Goal: Transaction & Acquisition: Purchase product/service

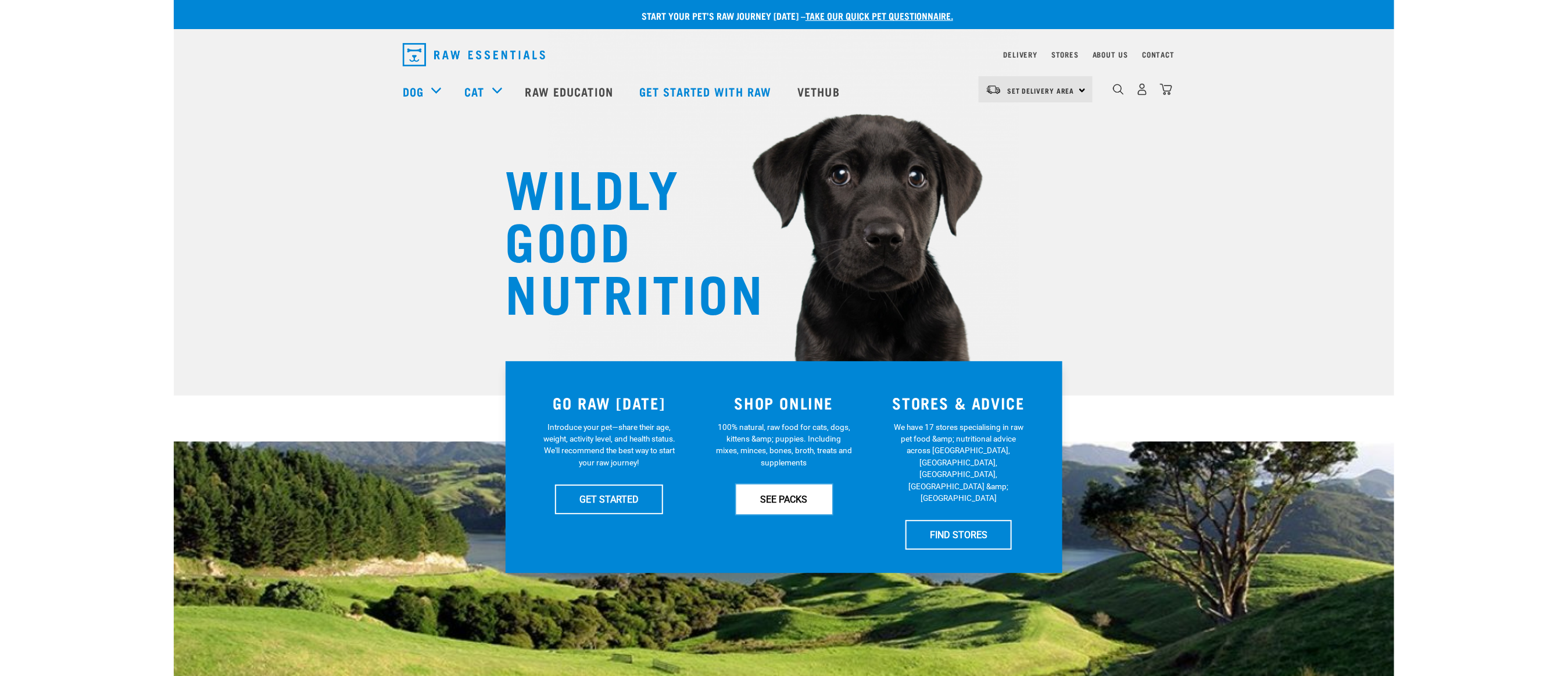
click at [806, 499] on link "SEE PACKS" at bounding box center [784, 498] width 96 height 29
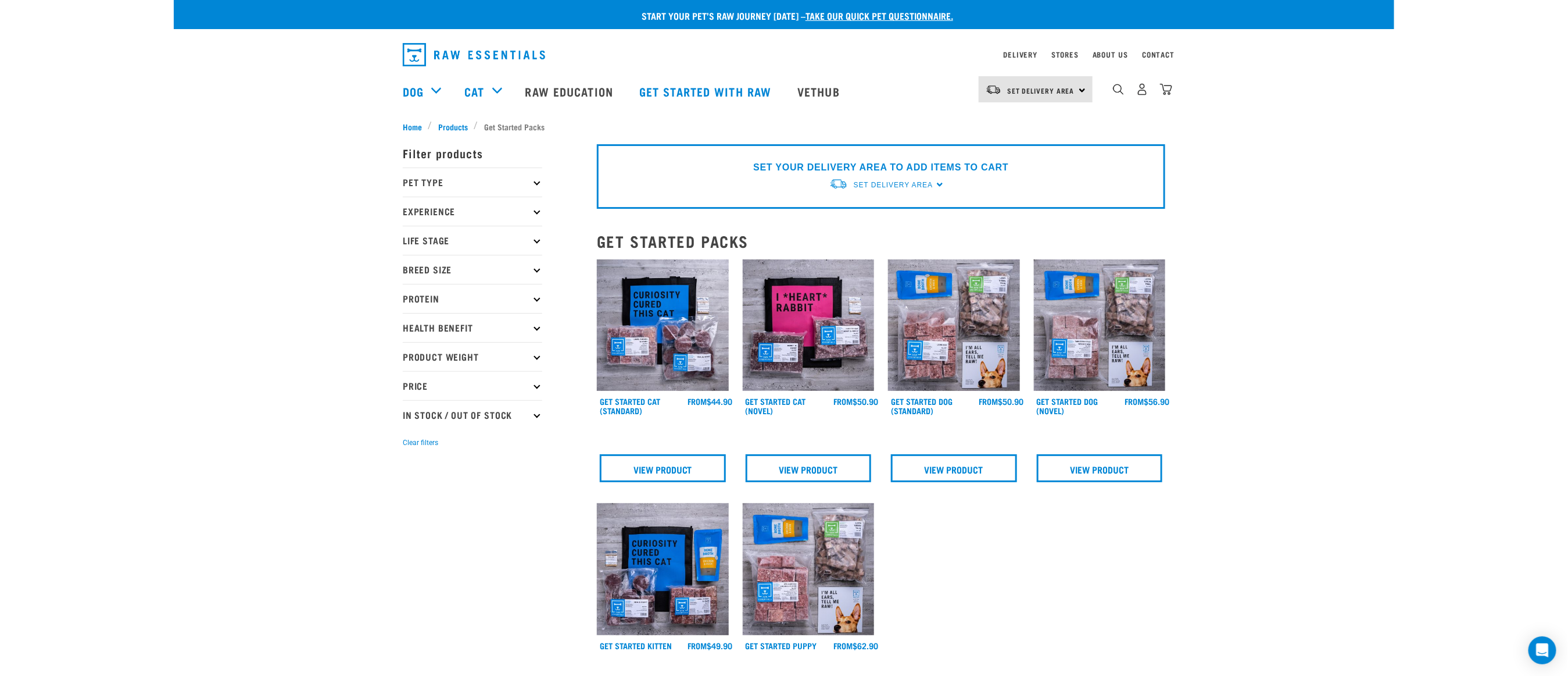
click at [462, 260] on p "Breed Size" at bounding box center [472, 269] width 139 height 29
click at [440, 320] on label "Medium Dogs" at bounding box center [449, 320] width 80 height 15
click at [410, 320] on input "Medium Dogs" at bounding box center [406, 318] width 8 height 8
checkbox input "true"
